Goal: Find specific page/section: Find specific page/section

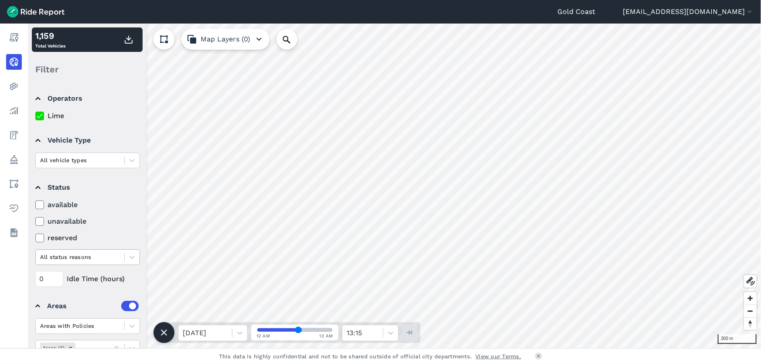
scroll to position [39, 0]
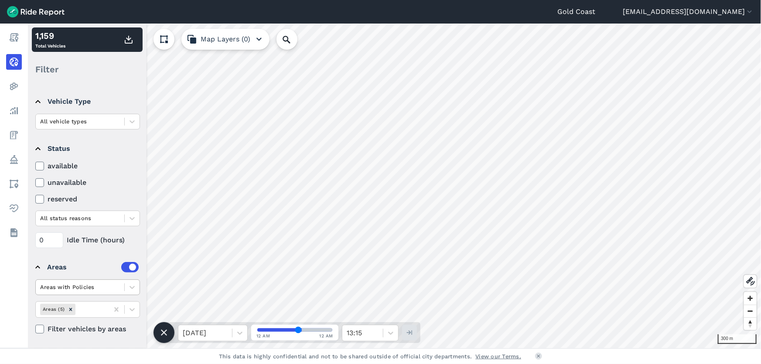
click at [91, 291] on div at bounding box center [80, 287] width 80 height 10
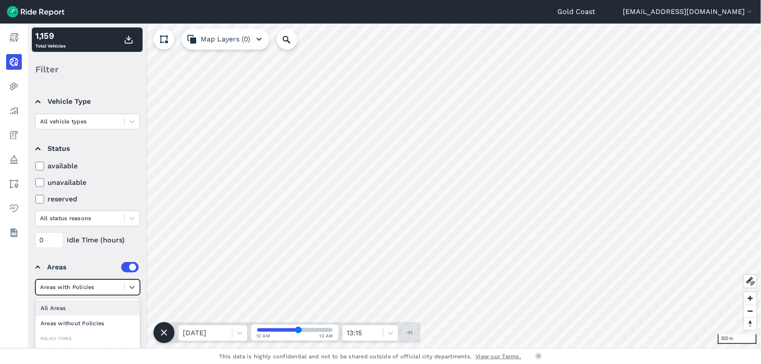
click at [86, 309] on div "All Areas" at bounding box center [87, 307] width 105 height 15
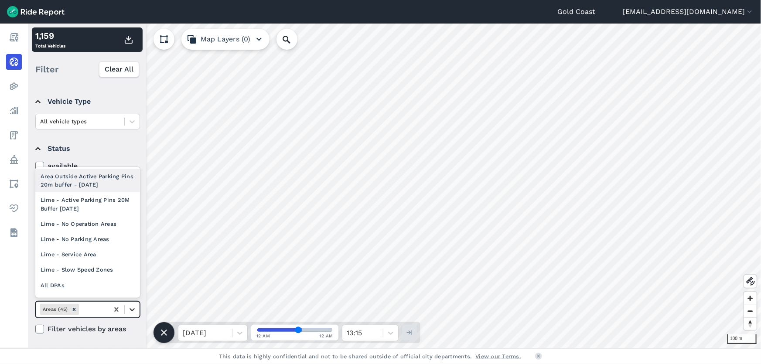
click at [132, 309] on icon at bounding box center [131, 309] width 5 height 3
click at [118, 309] on icon at bounding box center [116, 309] width 9 height 9
click at [116, 307] on icon at bounding box center [116, 309] width 9 height 9
click at [116, 305] on icon at bounding box center [116, 309] width 9 height 9
click at [74, 309] on icon "Remove Areas (45)" at bounding box center [73, 309] width 3 height 3
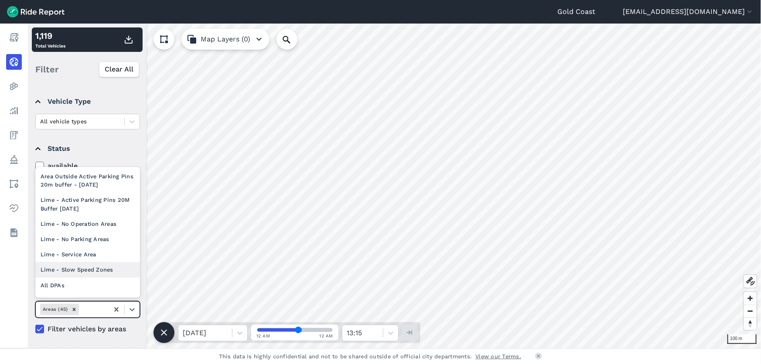
click at [74, 316] on div "Areas (45)" at bounding box center [72, 309] width 73 height 14
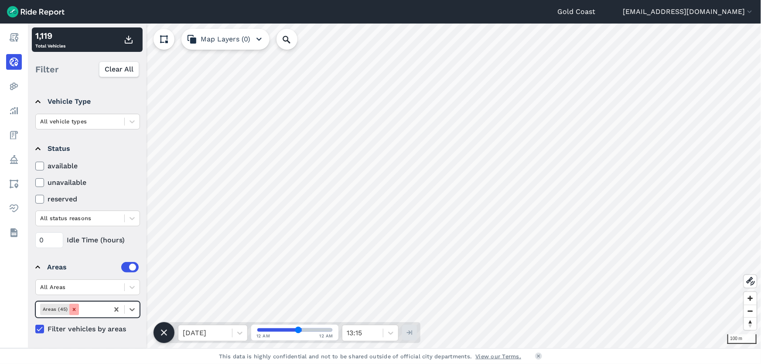
click at [74, 311] on icon "Remove Areas (45)" at bounding box center [74, 309] width 6 height 6
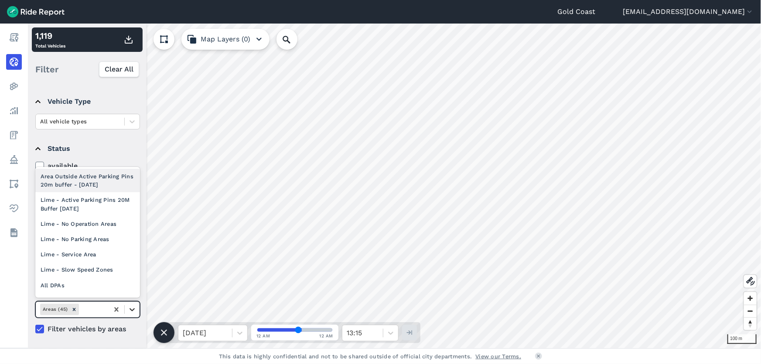
click at [134, 309] on icon at bounding box center [131, 309] width 5 height 3
click at [81, 201] on div "Lime - Active Parking Pins 20M Buffer [DATE]" at bounding box center [87, 204] width 105 height 24
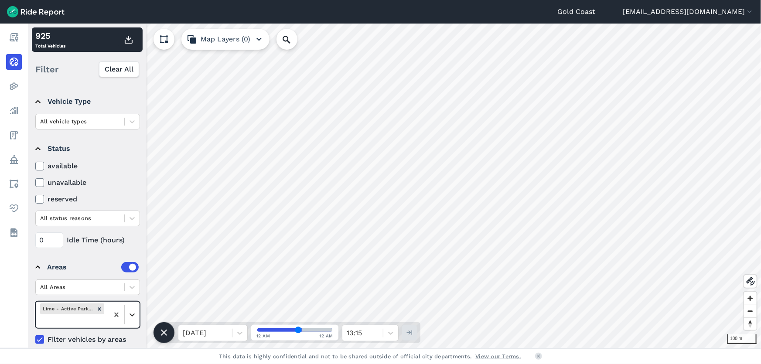
click at [134, 315] on icon at bounding box center [132, 314] width 9 height 9
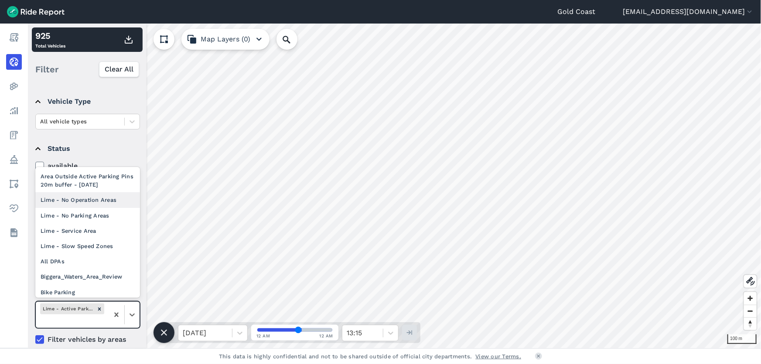
click at [109, 203] on div "Lime - No Operation Areas" at bounding box center [87, 199] width 105 height 15
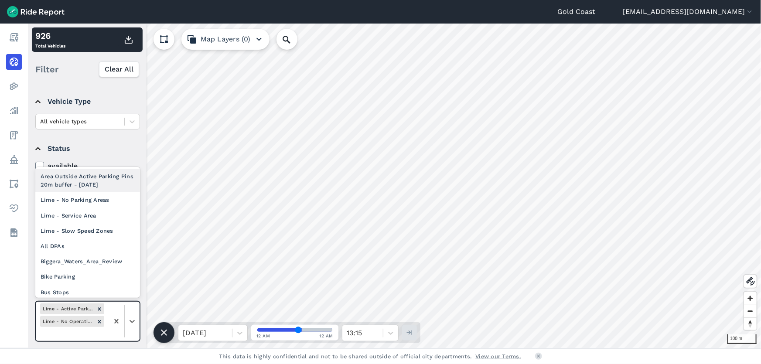
click at [130, 330] on div at bounding box center [124, 321] width 31 height 39
click at [111, 226] on div "Lime - Slow Speed Zones" at bounding box center [87, 230] width 105 height 15
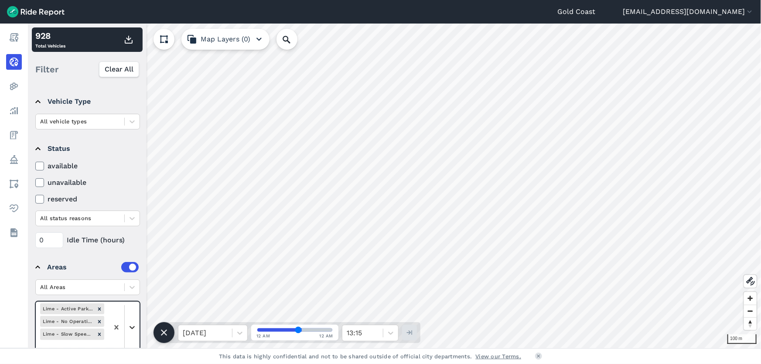
click at [134, 334] on div at bounding box center [132, 327] width 15 height 15
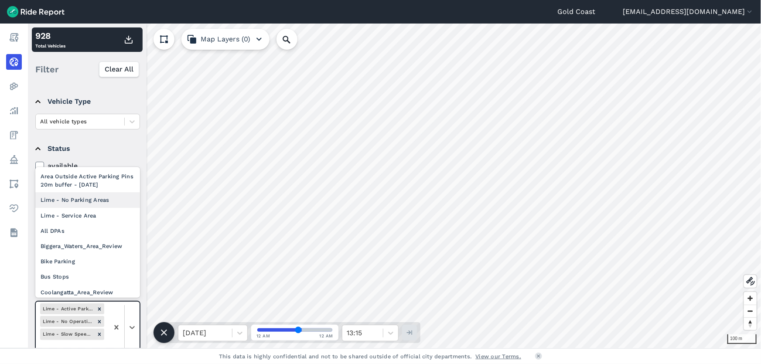
click at [102, 202] on div "Lime - No Parking Areas" at bounding box center [87, 199] width 105 height 15
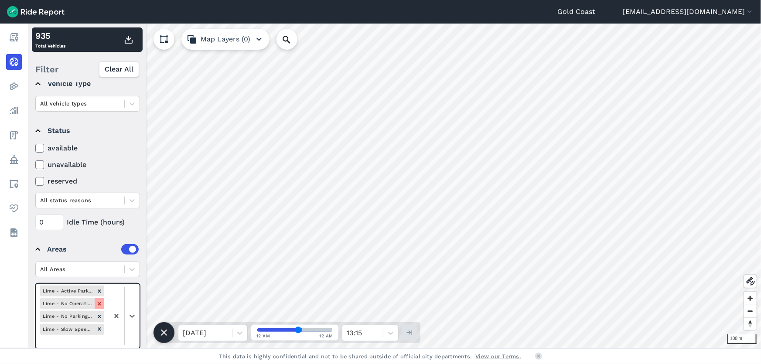
scroll to position [57, 0]
click at [102, 327] on icon "Remove Lime - Slow Speed Zones" at bounding box center [99, 329] width 6 height 6
click at [101, 314] on icon "Remove Lime - No Parking Areas" at bounding box center [99, 316] width 6 height 6
click at [99, 302] on icon "Remove Lime - No Operation Areas" at bounding box center [99, 303] width 3 height 3
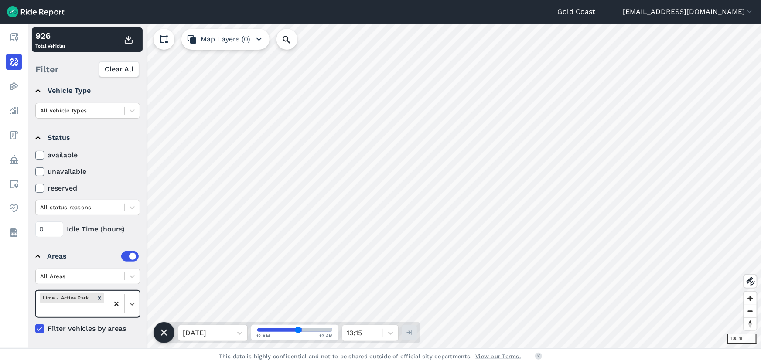
scroll to position [49, 0]
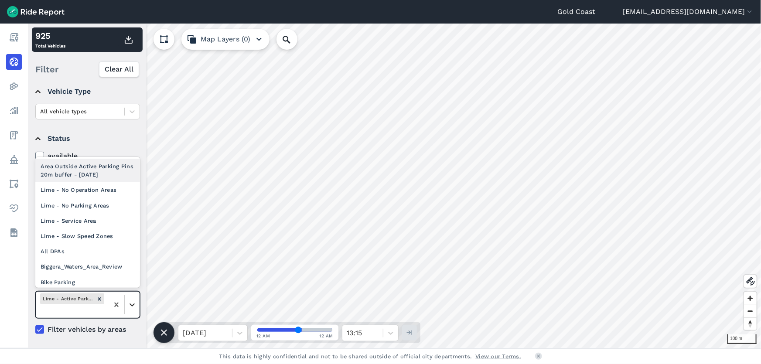
click at [132, 305] on icon at bounding box center [131, 304] width 5 height 3
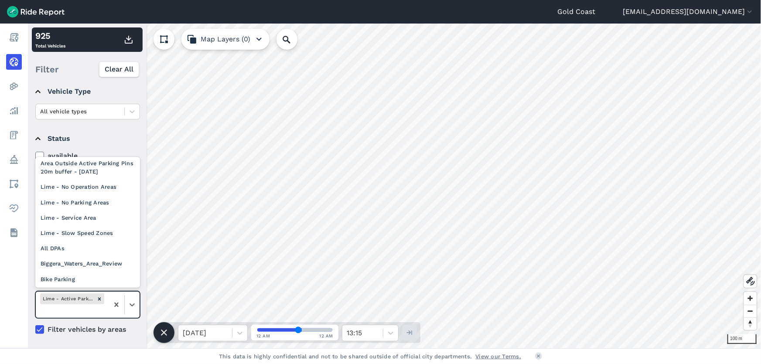
scroll to position [0, 0]
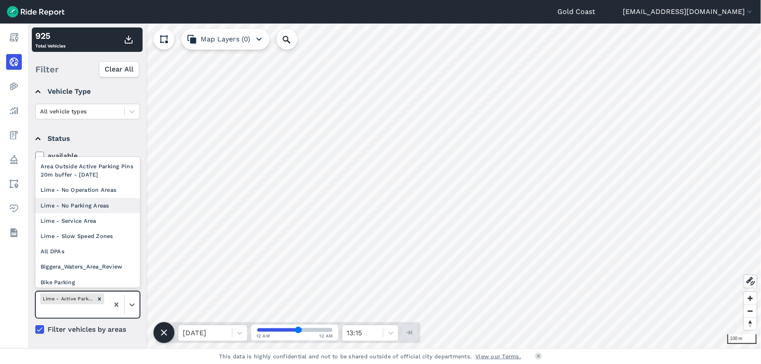
click at [112, 206] on div "Lime - No Parking Areas" at bounding box center [87, 205] width 105 height 15
